Goal: Entertainment & Leisure: Consume media (video, audio)

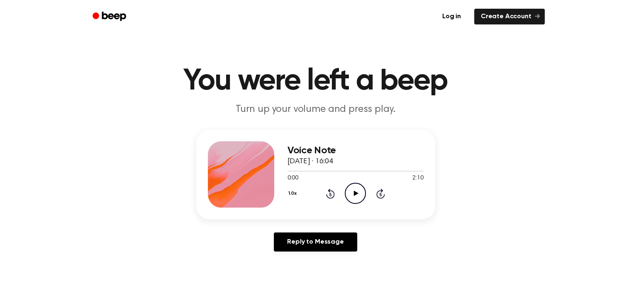
click at [355, 200] on icon "Play Audio" at bounding box center [355, 193] width 21 height 21
click at [355, 189] on icon "Play Audio" at bounding box center [355, 193] width 21 height 21
click at [355, 189] on icon "Pause Audio" at bounding box center [355, 193] width 21 height 21
